Goal: Task Accomplishment & Management: Manage account settings

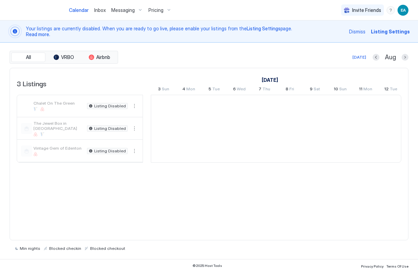
scroll to position [0, 379]
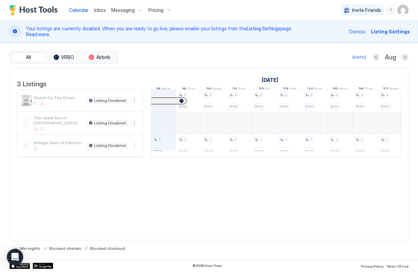
click at [127, 12] on span "Messaging" at bounding box center [123, 10] width 24 height 6
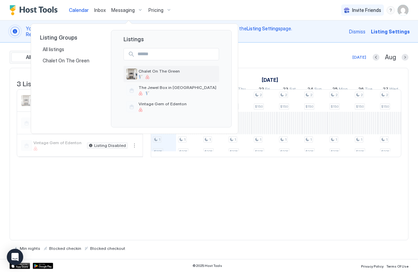
click at [159, 73] on span "Chalet On The Green" at bounding box center [177, 71] width 78 height 5
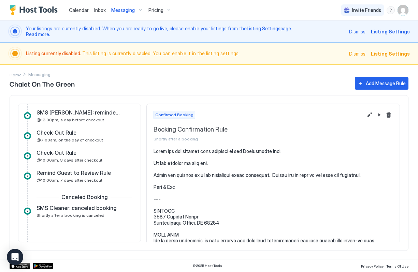
scroll to position [269, 0]
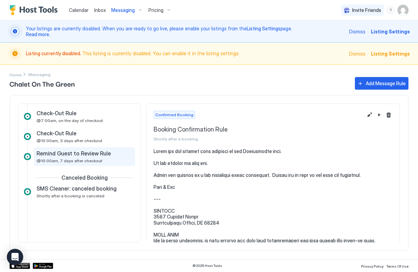
click at [49, 158] on div "Remind Guest to Review Rule @10:00am, 7 days after checkout" at bounding box center [79, 156] width 86 height 13
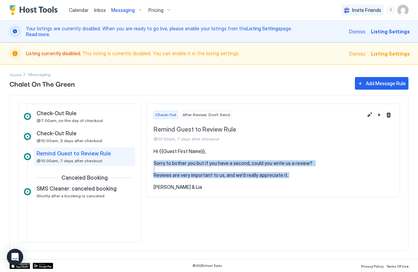
drag, startPoint x: 154, startPoint y: 164, endPoint x: 304, endPoint y: 181, distance: 151.4
click at [304, 181] on pre "Hi {{Guest First Name}}, Sorry to bother you but if you have a second, could yo…" at bounding box center [272, 169] width 239 height 42
copy pre "Sorry to bother you but if you have a second, could you write us a review? Revi…"
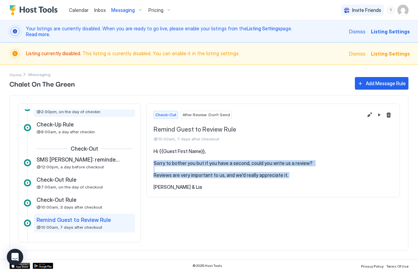
scroll to position [210, 0]
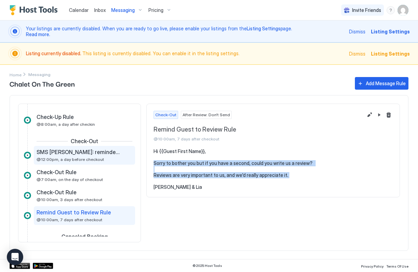
click at [57, 152] on span "SMS [PERSON_NAME]: reminder about cleaning" at bounding box center [78, 152] width 85 height 7
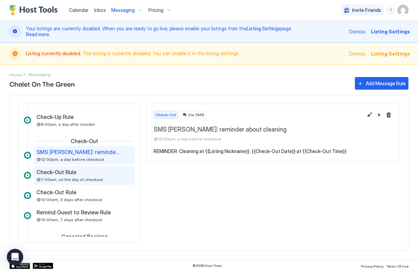
click at [54, 180] on span "@7:00am, on the day of checkout" at bounding box center [69, 179] width 67 height 5
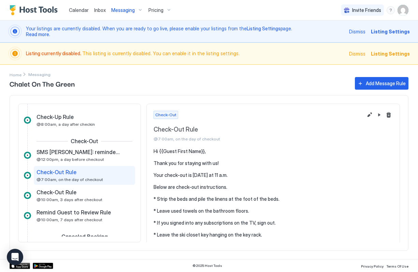
scroll to position [50, 0]
